Goal: Use online tool/utility

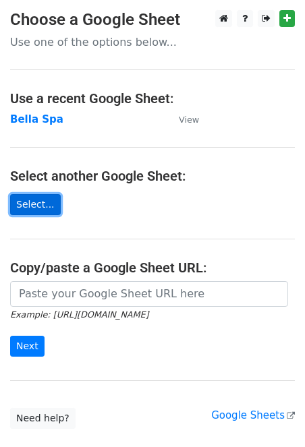
click at [37, 203] on link "Select..." at bounding box center [35, 204] width 51 height 21
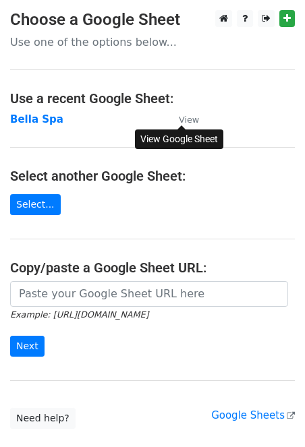
click at [191, 116] on small "View" at bounding box center [189, 120] width 20 height 10
click at [49, 212] on link "Select..." at bounding box center [35, 204] width 51 height 21
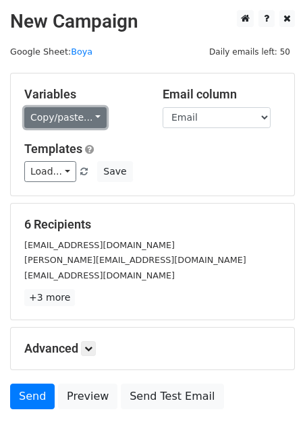
click at [94, 118] on link "Copy/paste..." at bounding box center [65, 117] width 82 height 21
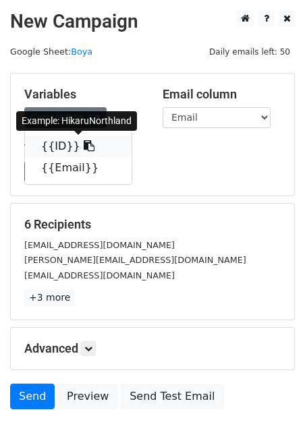
click at [69, 144] on link "{{ID}}" at bounding box center [78, 147] width 107 height 22
